Goal: Transaction & Acquisition: Subscribe to service/newsletter

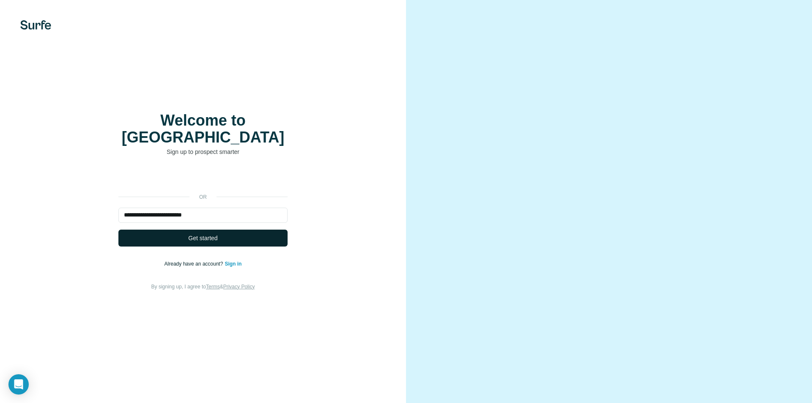
type input "**********"
click at [263, 230] on button "Get started" at bounding box center [202, 238] width 169 height 17
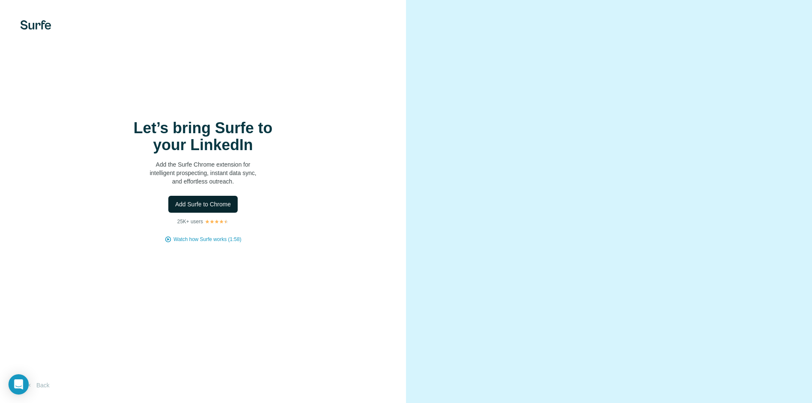
click at [223, 205] on span "Add Surfe to Chrome" at bounding box center [203, 204] width 56 height 8
click at [219, 206] on span "Add Surfe to Chrome" at bounding box center [203, 204] width 56 height 8
click at [218, 96] on div "Let’s bring Surfe to your LinkedIn Add the Surfe Chrome extension for intellige…" at bounding box center [203, 201] width 406 height 403
drag, startPoint x: 609, startPoint y: 98, endPoint x: 468, endPoint y: 130, distance: 145.0
click at [608, 126] on video at bounding box center [609, 202] width 305 height 152
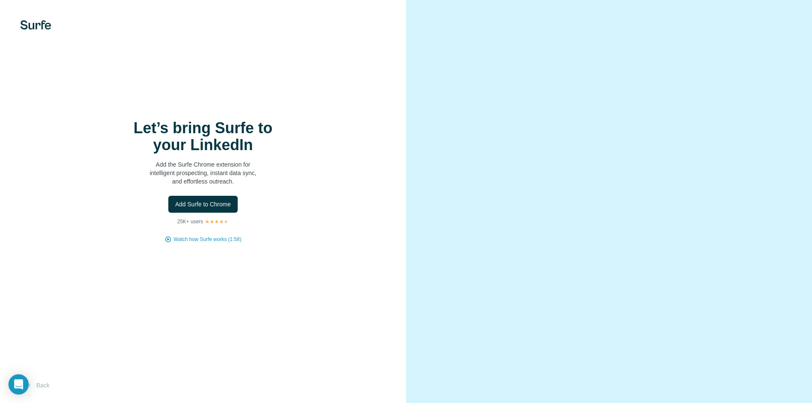
click at [28, 25] on img at bounding box center [35, 24] width 31 height 9
click at [42, 384] on button "Back" at bounding box center [37, 385] width 35 height 15
click at [210, 204] on span "Add Surfe to Chrome" at bounding box center [203, 204] width 56 height 8
click at [33, 380] on button "Back" at bounding box center [37, 385] width 35 height 15
click at [35, 384] on button "Back" at bounding box center [37, 385] width 35 height 15
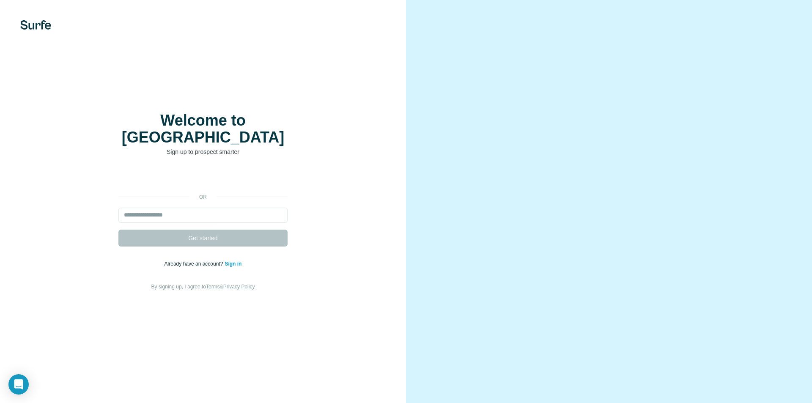
click at [35, 384] on div "Welcome to Surfe Sign up to prospect smarter or Get started Already have an acc…" at bounding box center [203, 201] width 406 height 403
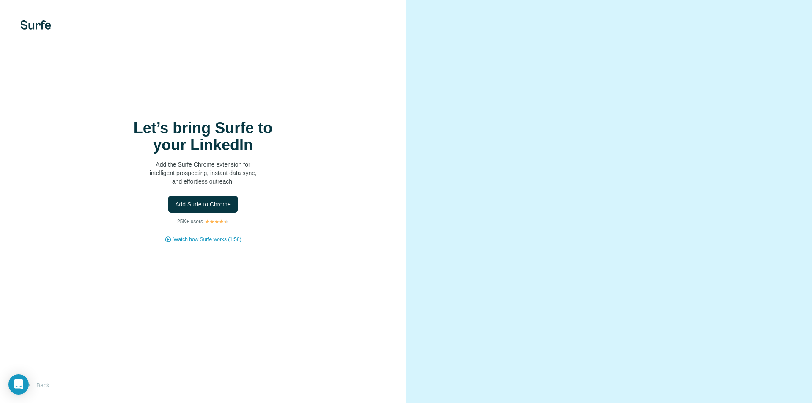
click at [28, 23] on img at bounding box center [35, 24] width 31 height 9
click at [42, 386] on button "Back" at bounding box center [37, 385] width 35 height 15
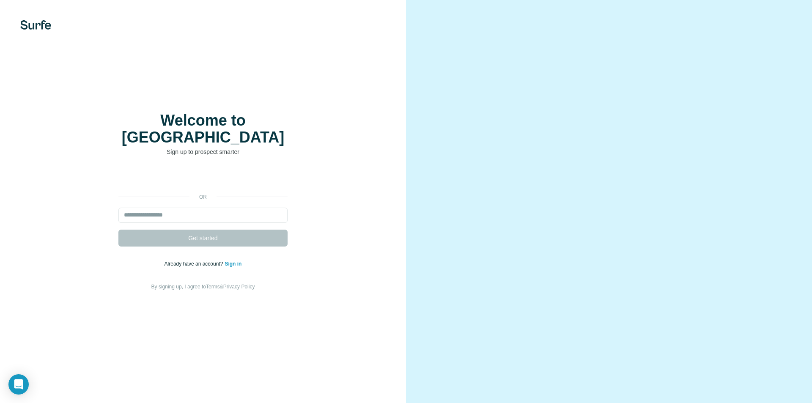
click at [41, 388] on div "Welcome to Surfe Sign up to prospect smarter or Get started Already have an acc…" at bounding box center [203, 201] width 406 height 403
click at [37, 27] on img at bounding box center [35, 24] width 31 height 9
click at [481, 263] on video at bounding box center [609, 202] width 305 height 152
